Goal: Information Seeking & Learning: Learn about a topic

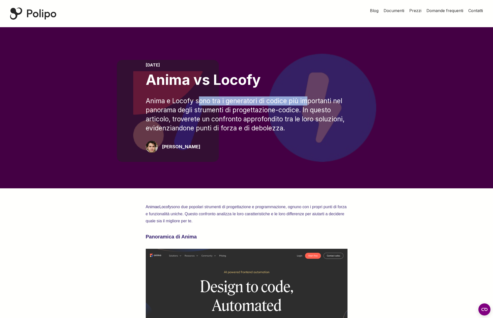
drag, startPoint x: 198, startPoint y: 100, endPoint x: 315, endPoint y: 102, distance: 117.5
click at [316, 102] on font "Anima e Locofy sono tra i generatori di codice più importanti nel panorama degl…" at bounding box center [246, 114] width 200 height 35
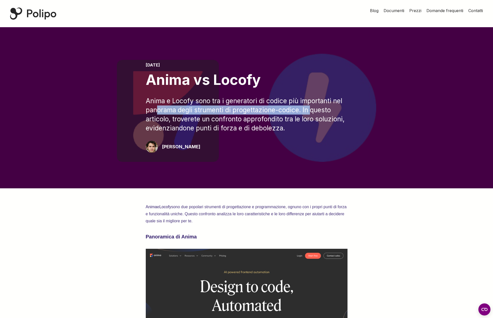
drag, startPoint x: 159, startPoint y: 112, endPoint x: 313, endPoint y: 110, distance: 153.8
click at [313, 110] on font "Anima e Locofy sono tra i generatori di codice più importanti nel panorama degl…" at bounding box center [246, 114] width 200 height 35
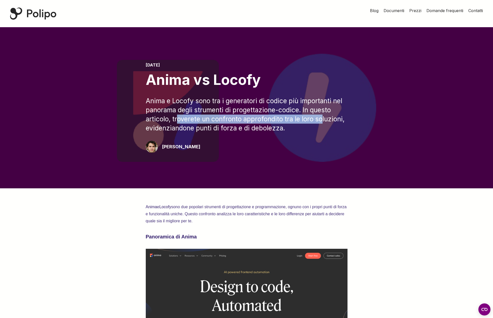
drag, startPoint x: 177, startPoint y: 120, endPoint x: 323, endPoint y: 119, distance: 146.2
click at [323, 119] on font "Anima e Locofy sono tra i generatori di codice più importanti nel panorama degl…" at bounding box center [246, 114] width 200 height 35
click at [317, 119] on font "Anima e Locofy sono tra i generatori di codice più importanti nel panorama degl…" at bounding box center [246, 114] width 200 height 35
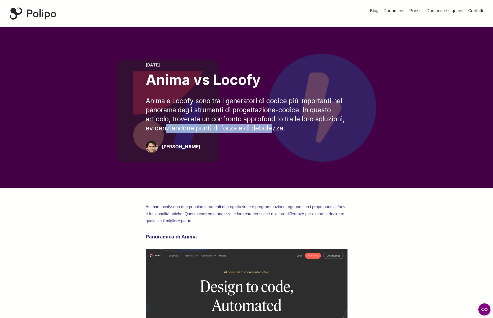
drag, startPoint x: 198, startPoint y: 129, endPoint x: 272, endPoint y: 129, distance: 74.6
click at [272, 129] on font "Anima e Locofy sono tra i generatori di codice più importanti nel panorama degl…" at bounding box center [246, 114] width 200 height 35
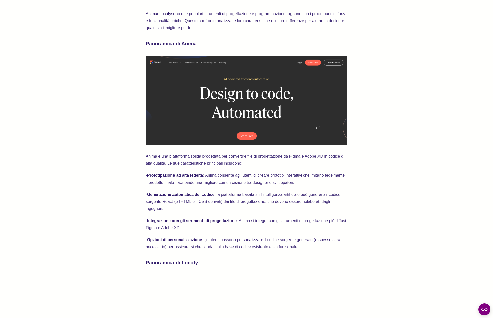
scroll to position [200, 0]
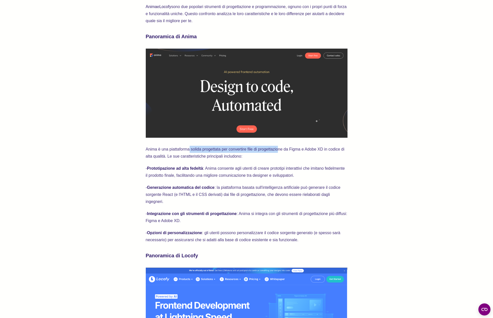
drag, startPoint x: 189, startPoint y: 150, endPoint x: 277, endPoint y: 150, distance: 87.7
click at [277, 150] on font "Anima è una piattaforma solida progettata per convertire file di progettazione …" at bounding box center [246, 152] width 200 height 11
click at [276, 151] on font "Anima è una piattaforma solida progettata per convertire file di progettazione …" at bounding box center [246, 152] width 200 height 11
drag, startPoint x: 155, startPoint y: 156, endPoint x: 242, endPoint y: 158, distance: 86.5
click at [242, 158] on font "Anima è una piattaforma solida progettata per convertire file di progettazione …" at bounding box center [246, 152] width 200 height 11
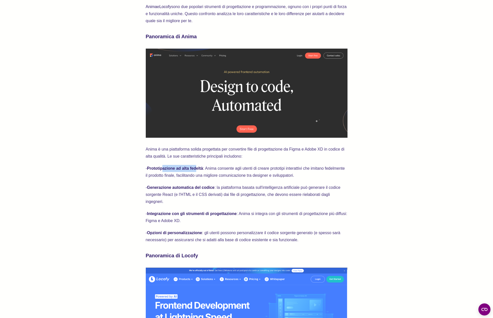
drag, startPoint x: 167, startPoint y: 169, endPoint x: 198, endPoint y: 169, distance: 31.0
click at [198, 169] on font "Prototipazione ad alta fedeltà" at bounding box center [175, 168] width 56 height 4
drag, startPoint x: 172, startPoint y: 187, endPoint x: 210, endPoint y: 188, distance: 37.1
click at [210, 188] on font "Generazione automatica del codice" at bounding box center [181, 188] width 68 height 4
drag, startPoint x: 223, startPoint y: 188, endPoint x: 349, endPoint y: 187, distance: 125.8
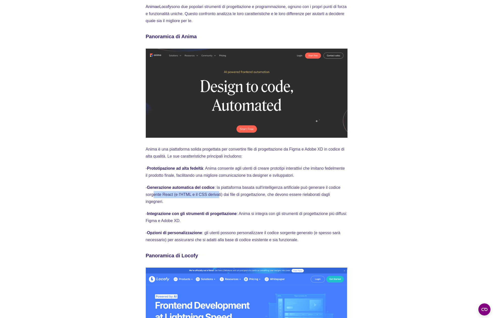
drag, startPoint x: 152, startPoint y: 196, endPoint x: 220, endPoint y: 196, distance: 68.3
click at [216, 196] on font ": la piattaforma basata sull'intelligenza artificiale può generare il codice so…" at bounding box center [244, 195] width 196 height 18
drag, startPoint x: 234, startPoint y: 195, endPoint x: 255, endPoint y: 195, distance: 21.2
click at [250, 196] on font ": la piattaforma basata sull'intelligenza artificiale può generare il codice so…" at bounding box center [244, 195] width 196 height 18
drag, startPoint x: 290, startPoint y: 196, endPoint x: 324, endPoint y: 195, distance: 34.3
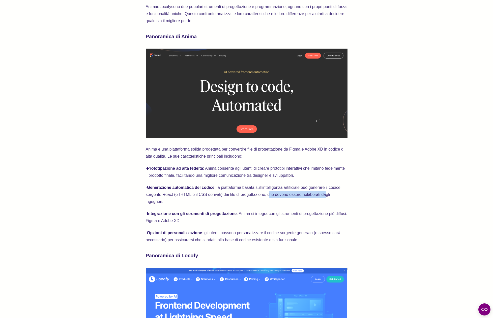
click at [324, 195] on font ": la piattaforma basata sull'intelligenza artificiale può generare il codice so…" at bounding box center [244, 195] width 196 height 18
click at [160, 202] on font ": la piattaforma basata sull'intelligenza artificiale può generare il codice so…" at bounding box center [244, 195] width 196 height 18
drag, startPoint x: 152, startPoint y: 215, endPoint x: 199, endPoint y: 215, distance: 46.9
click at [199, 215] on font "Integrazione con gli strumenti di progettazione" at bounding box center [192, 214] width 90 height 4
drag, startPoint x: 327, startPoint y: 215, endPoint x: 333, endPoint y: 215, distance: 6.1
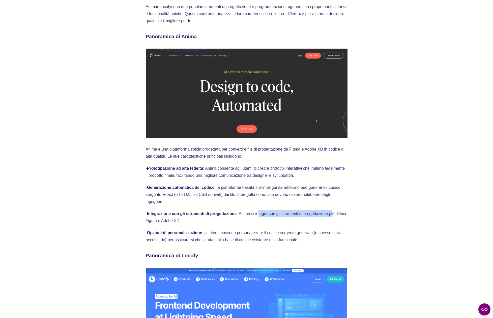
click at [334, 215] on font ": Anima si integra con gli strumenti di progettazione più diffusi: Figma e Adob…" at bounding box center [247, 217] width 203 height 11
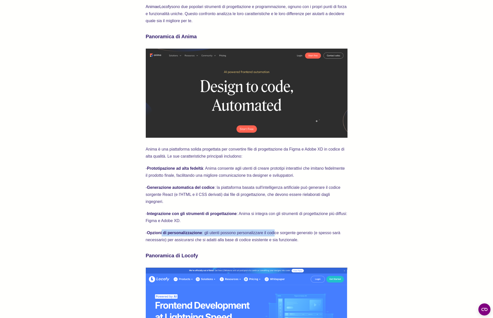
drag, startPoint x: 170, startPoint y: 234, endPoint x: 286, endPoint y: 236, distance: 115.5
click at [278, 236] on p "- Opzioni di personalizzazione : gli utenti possono personalizzare il codice so…" at bounding box center [247, 237] width 202 height 14
drag, startPoint x: 288, startPoint y: 235, endPoint x: 271, endPoint y: 234, distance: 17.2
click at [288, 235] on font ": gli utenti possono personalizzare il codice sorgente generato (e spesso sarà …" at bounding box center [244, 236] width 196 height 11
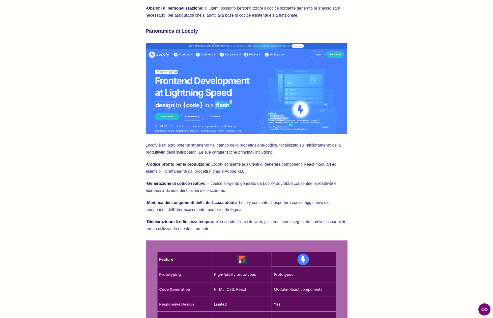
scroll to position [425, 0]
drag, startPoint x: 162, startPoint y: 145, endPoint x: 272, endPoint y: 145, distance: 109.4
click at [266, 146] on font "Locofy è un altro potente strumento nel campo della progettazione-codice, focal…" at bounding box center [244, 148] width 196 height 11
drag, startPoint x: 313, startPoint y: 145, endPoint x: 329, endPoint y: 145, distance: 16.4
click at [331, 145] on font "Locofy è un altro potente strumento nel campo della progettazione-codice, focal…" at bounding box center [244, 148] width 196 height 11
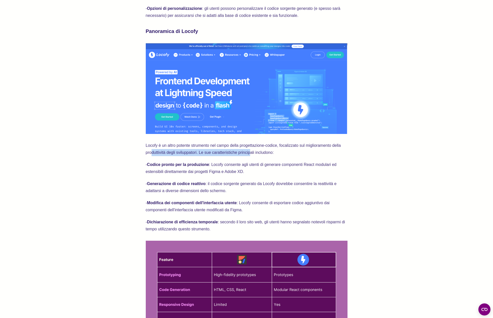
drag, startPoint x: 203, startPoint y: 153, endPoint x: 250, endPoint y: 154, distance: 47.7
click at [250, 154] on font "Locofy è un altro potente strumento nel campo della progettazione-codice, focal…" at bounding box center [244, 148] width 196 height 11
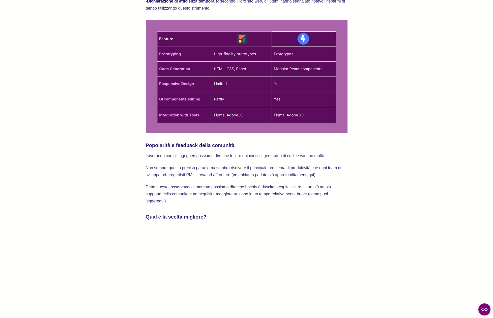
scroll to position [655, 0]
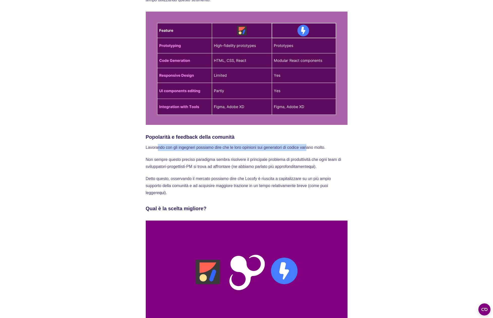
drag, startPoint x: 157, startPoint y: 148, endPoint x: 307, endPoint y: 146, distance: 150.3
click at [307, 146] on font "Lavorando con gli ingegneri possiamo dire che le loro opinioni sui generatori d…" at bounding box center [236, 147] width 180 height 4
click at [285, 149] on font "Lavorando con gli ingegneri possiamo dire che le loro opinioni sui generatori d…" at bounding box center [236, 147] width 180 height 4
drag, startPoint x: 292, startPoint y: 147, endPoint x: 297, endPoint y: 146, distance: 4.5
click at [300, 146] on font "Lavorando con gli ingegneri possiamo dire che le loro opinioni sui generatori d…" at bounding box center [236, 147] width 180 height 4
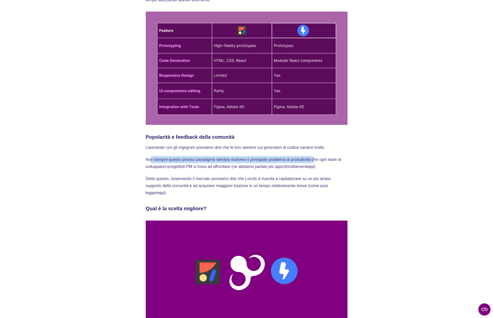
drag, startPoint x: 151, startPoint y: 159, endPoint x: 313, endPoint y: 159, distance: 162.4
click at [313, 159] on font "Non sempre questo preciso paradigma sembra risolvere il principale problema di …" at bounding box center [244, 163] width 197 height 11
drag, startPoint x: 177, startPoint y: 168, endPoint x: 221, endPoint y: 166, distance: 44.4
click at [219, 166] on font "Non sempre questo preciso paradigma sembra risolvere il principale problema di …" at bounding box center [244, 163] width 197 height 11
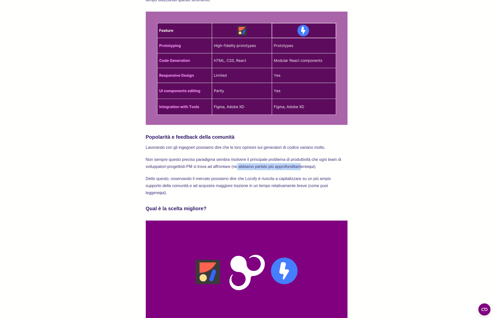
drag, startPoint x: 240, startPoint y: 167, endPoint x: 302, endPoint y: 167, distance: 61.8
click at [302, 167] on font "Non sempre questo preciso paradigma sembra risolvere il principale problema di …" at bounding box center [244, 163] width 197 height 11
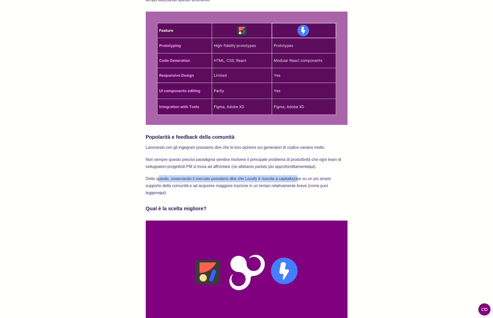
drag, startPoint x: 158, startPoint y: 180, endPoint x: 308, endPoint y: 177, distance: 150.1
click at [299, 177] on font "Detto questo, osservando il mercato possiamo dire che Locofy è riuscita a capit…" at bounding box center [239, 186] width 186 height 18
click at [311, 177] on font "Detto questo, osservando il mercato possiamo dire che Locofy è riuscita a capit…" at bounding box center [239, 186] width 186 height 18
drag, startPoint x: 160, startPoint y: 186, endPoint x: 310, endPoint y: 185, distance: 150.0
click at [309, 185] on font "Detto questo, osservando il mercato possiamo dire che Locofy è riuscita a capit…" at bounding box center [239, 186] width 186 height 18
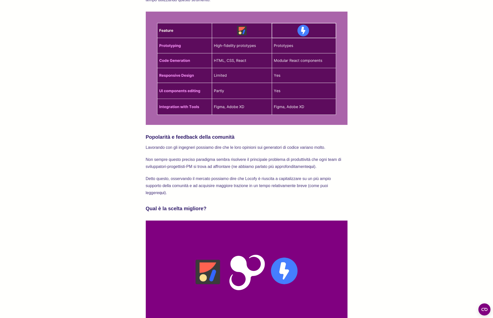
click at [310, 185] on font "Detto questo, osservando il mercato possiamo dire che Locofy è riuscita a capit…" at bounding box center [239, 186] width 186 height 18
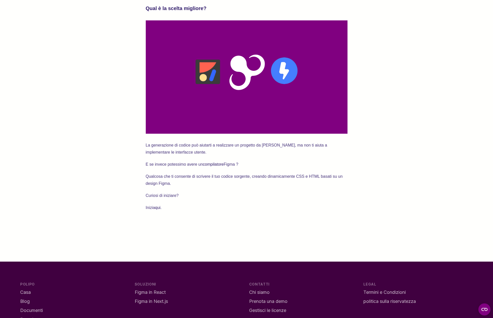
scroll to position [904, 0]
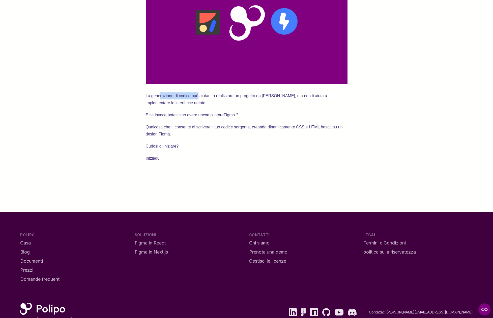
drag, startPoint x: 159, startPoint y: 96, endPoint x: 198, endPoint y: 97, distance: 38.9
click at [198, 97] on font "La generazione di codice può aiutarti a realizzare un progetto da [PERSON_NAME]…" at bounding box center [237, 99] width 183 height 11
drag, startPoint x: 229, startPoint y: 96, endPoint x: 325, endPoint y: 96, distance: 96.1
click at [325, 96] on font "La generazione di codice può aiutarti a realizzare un progetto da [PERSON_NAME]…" at bounding box center [237, 99] width 183 height 11
click at [180, 103] on p "La generazione di codice può aiutarti a realizzare un progetto da [PERSON_NAME]…" at bounding box center [247, 100] width 202 height 14
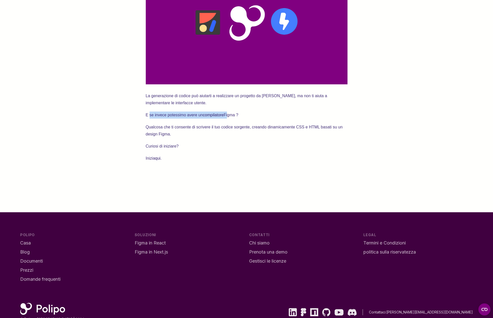
drag, startPoint x: 150, startPoint y: 115, endPoint x: 228, endPoint y: 115, distance: 77.4
click at [228, 115] on p "E se invece potessimo avere un compilatore Figma ?" at bounding box center [247, 115] width 202 height 7
drag, startPoint x: 157, startPoint y: 128, endPoint x: 226, endPoint y: 128, distance: 69.1
click at [226, 128] on font "Qualcosa che ti consente di scrivere il tuo codice sorgente, creando dinamicame…" at bounding box center [245, 130] width 198 height 11
drag, startPoint x: 255, startPoint y: 128, endPoint x: 328, endPoint y: 126, distance: 72.9
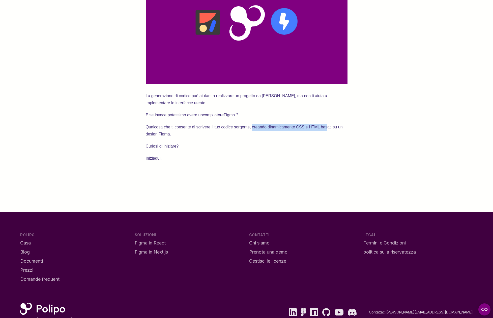
click at [328, 126] on font "Qualcosa che ti consente di scrivere il tuo codice sorgente, creando dinamicame…" at bounding box center [245, 130] width 198 height 11
drag, startPoint x: 188, startPoint y: 137, endPoint x: 180, endPoint y: 137, distance: 7.8
click at [188, 137] on p "Qualcosa che ti consente di scrivere il tuo codice sorgente, creando dinamicame…" at bounding box center [247, 131] width 202 height 14
drag, startPoint x: 152, startPoint y: 146, endPoint x: 179, endPoint y: 146, distance: 27.2
click at [179, 146] on p "Curiosi di iniziare?" at bounding box center [247, 146] width 202 height 7
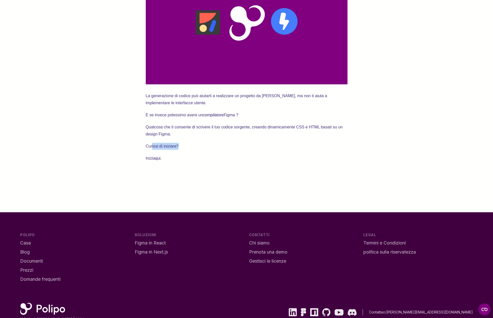
click at [179, 146] on p "Curiosi di iniziare?" at bounding box center [247, 146] width 202 height 7
click at [164, 160] on p "Inizia qui ." at bounding box center [247, 158] width 202 height 7
click at [151, 159] on font "Inizia" at bounding box center [150, 158] width 9 height 4
click at [171, 159] on p "Inizia qui ." at bounding box center [247, 158] width 202 height 7
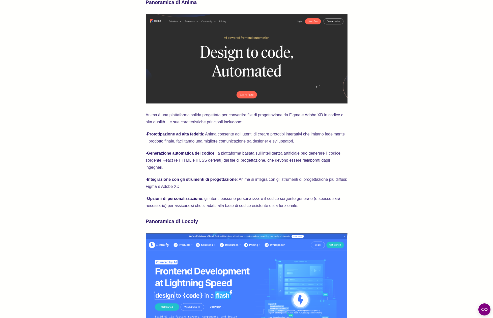
scroll to position [0, 0]
